Goal: Task Accomplishment & Management: Manage account settings

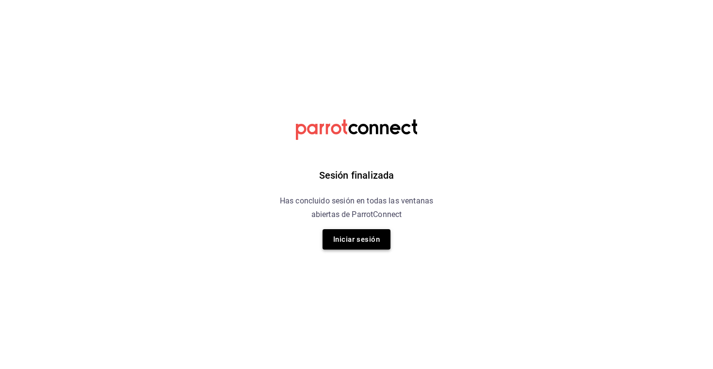
click at [349, 249] on button "Iniciar sesión" at bounding box center [357, 239] width 68 height 20
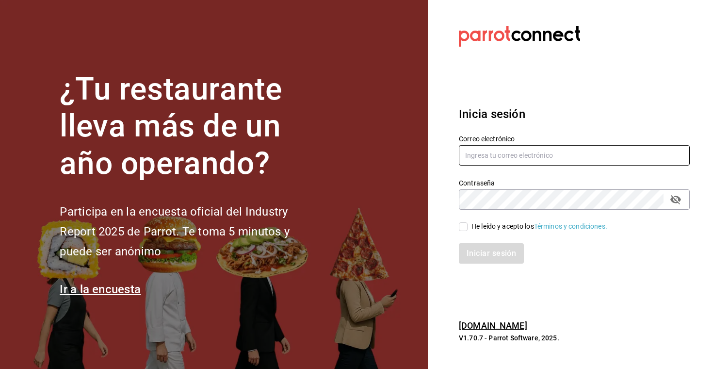
type input "[DOMAIN_NAME][EMAIL_ADDRESS][DOMAIN_NAME]"
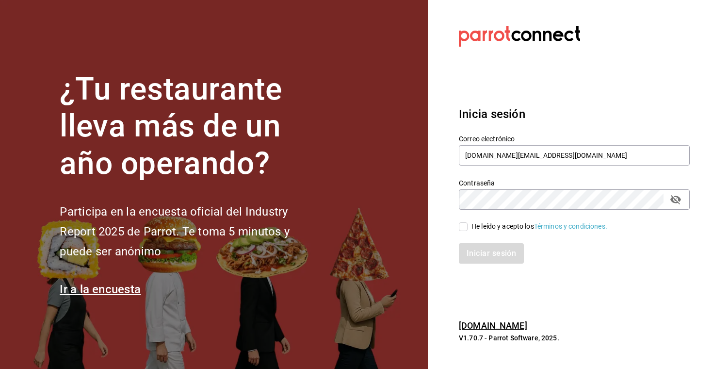
click at [679, 201] on icon "passwordField" at bounding box center [676, 199] width 11 height 9
click at [481, 262] on div "Iniciar sesión" at bounding box center [574, 253] width 231 height 20
click at [460, 227] on input "He leído y acepto los Términos y condiciones." at bounding box center [463, 226] width 9 height 9
checkbox input "true"
click at [486, 258] on button "Iniciar sesión" at bounding box center [491, 253] width 65 height 20
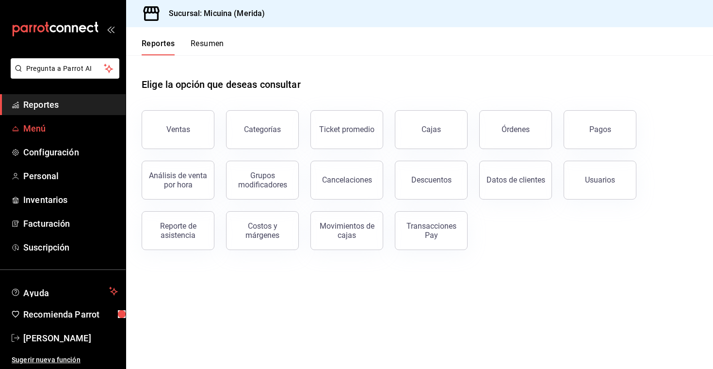
click at [42, 132] on span "Menú" at bounding box center [70, 128] width 95 height 13
